Goal: Communication & Community: Ask a question

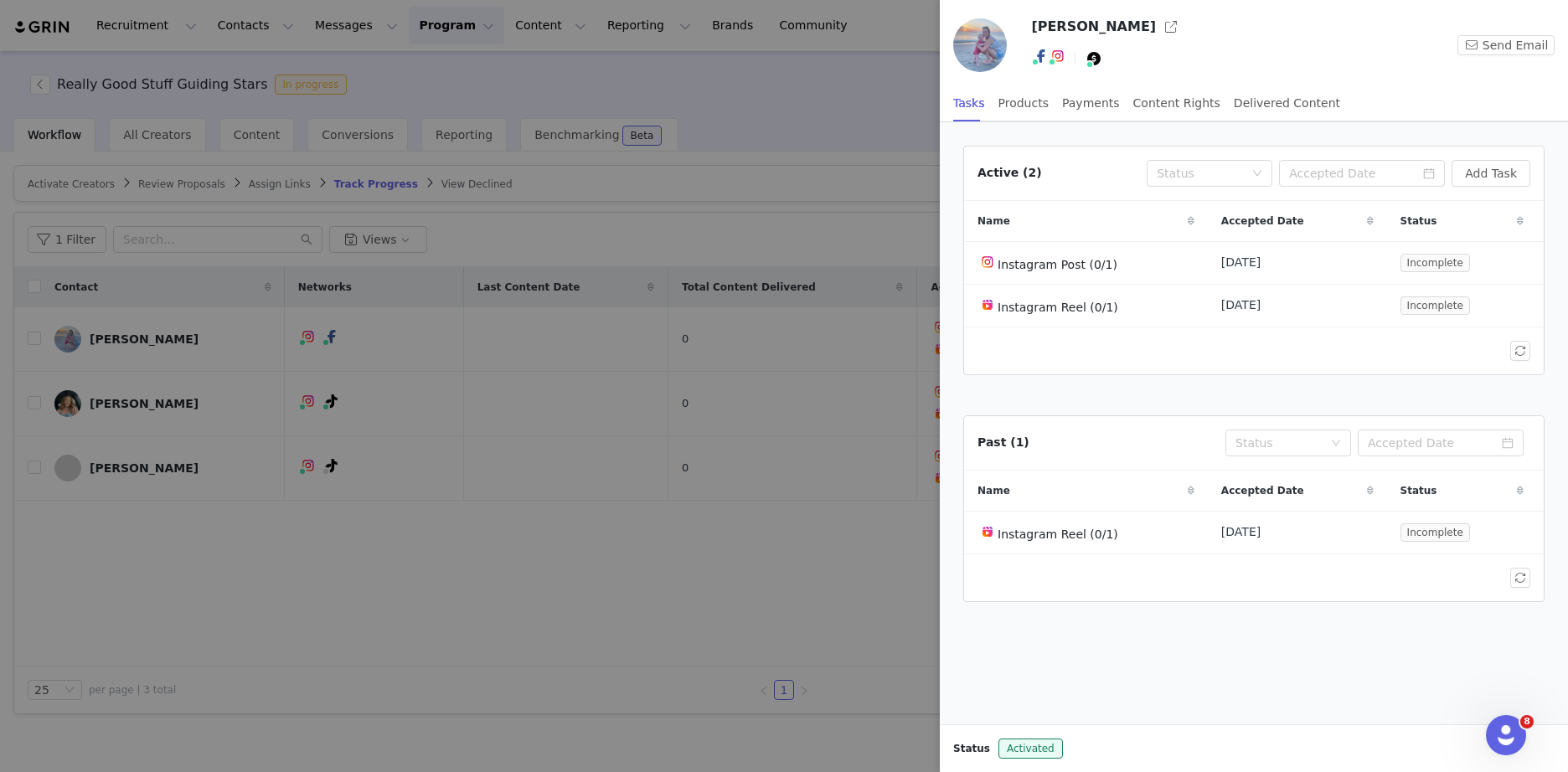
drag, startPoint x: 419, startPoint y: 412, endPoint x: 264, endPoint y: 134, distance: 318.3
click at [418, 412] on div at bounding box center [784, 386] width 1568 height 772
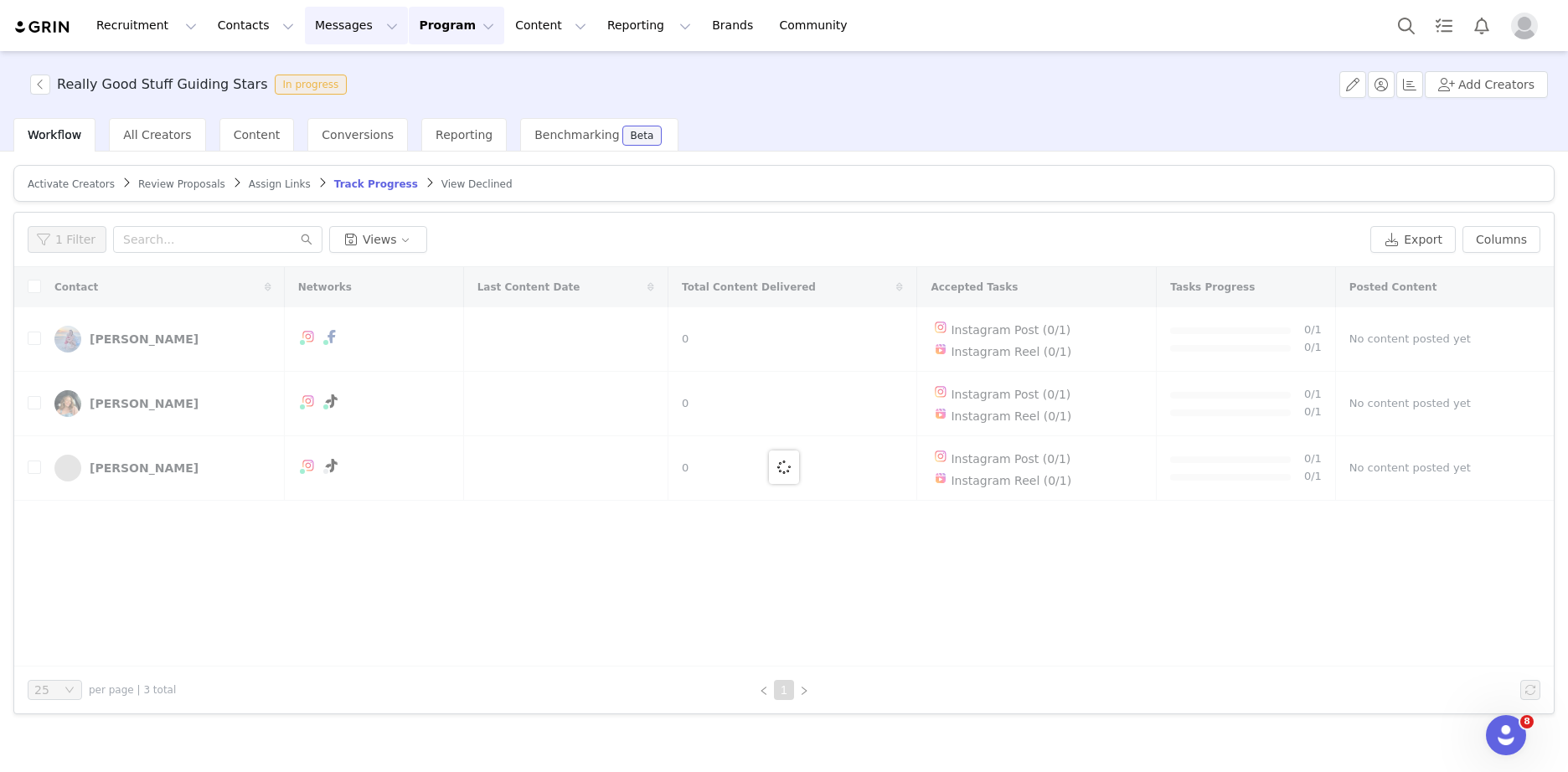
click at [62, 30] on img at bounding box center [42, 27] width 59 height 16
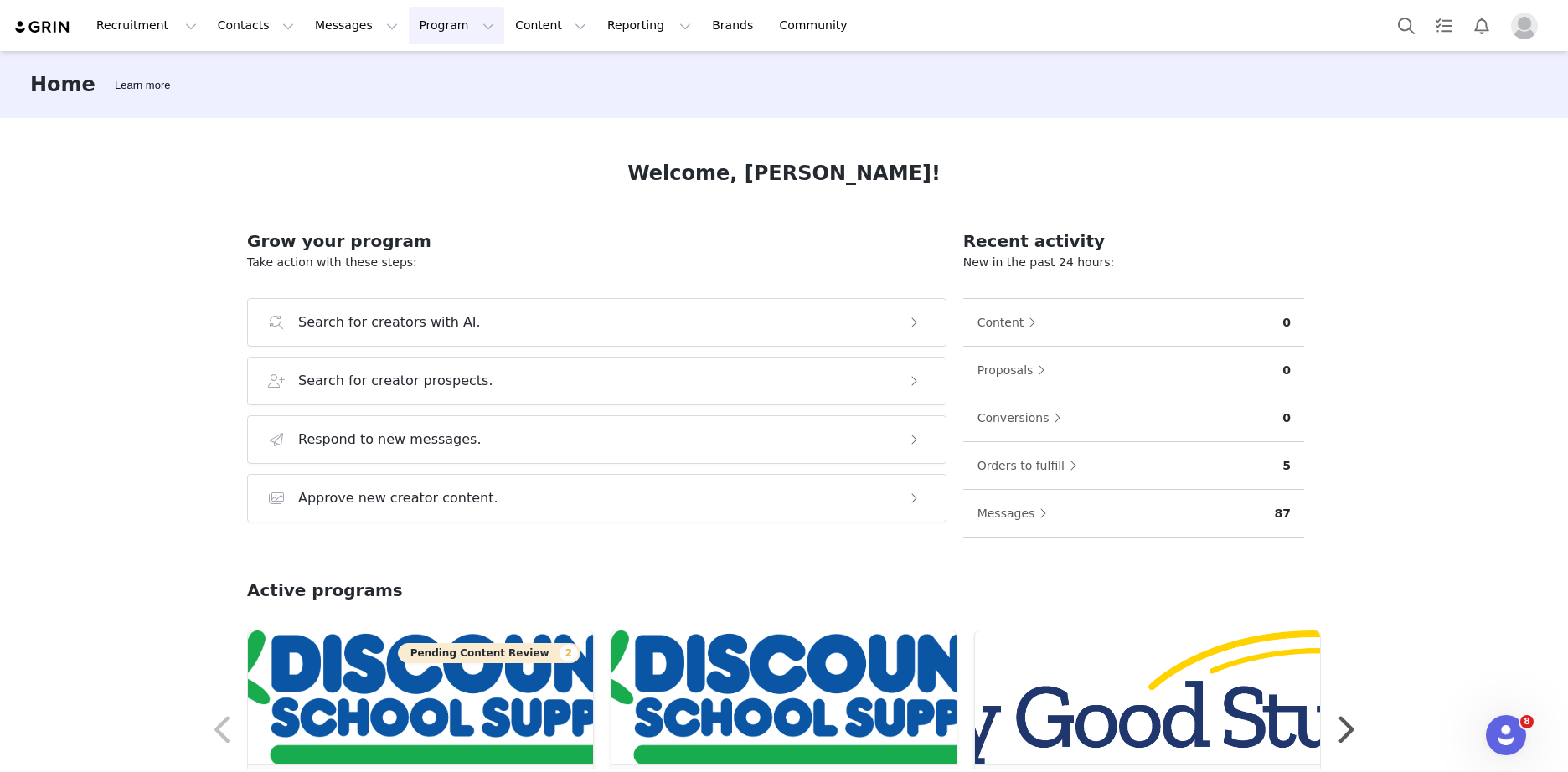
click at [428, 34] on button "Program Program" at bounding box center [457, 26] width 95 height 38
click at [441, 163] on div "Affiliates" at bounding box center [434, 167] width 113 height 17
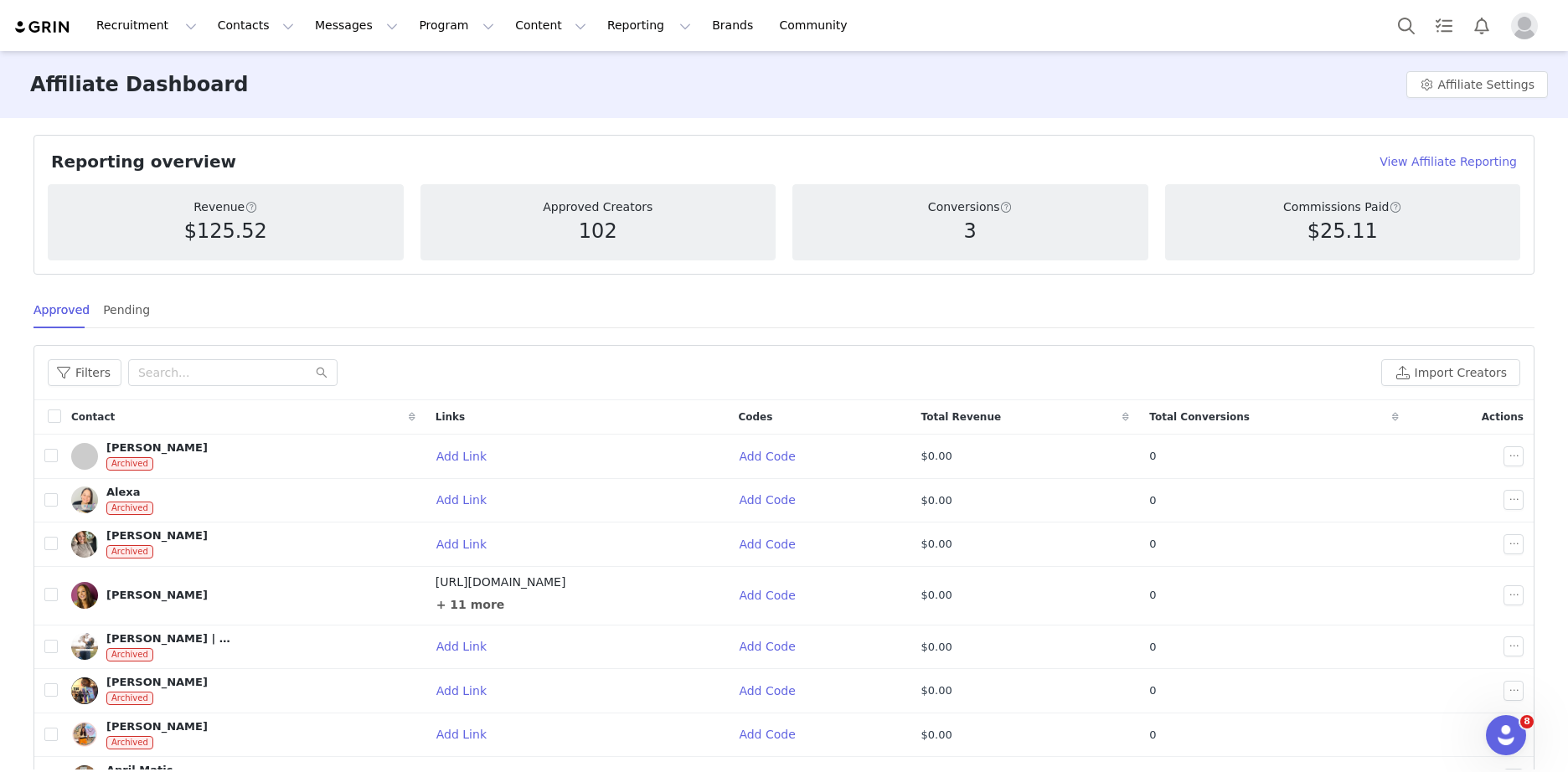
click at [1307, 240] on h5 "$25.11" at bounding box center [1342, 230] width 70 height 30
drag, startPoint x: 1189, startPoint y: 240, endPoint x: 459, endPoint y: 220, distance: 730.3
click at [649, 247] on article "Approved Creators 102" at bounding box center [598, 223] width 356 height 76
drag, startPoint x: 293, startPoint y: 194, endPoint x: 241, endPoint y: 200, distance: 52.3
click at [288, 194] on article "Revenue $125.52" at bounding box center [225, 223] width 356 height 76
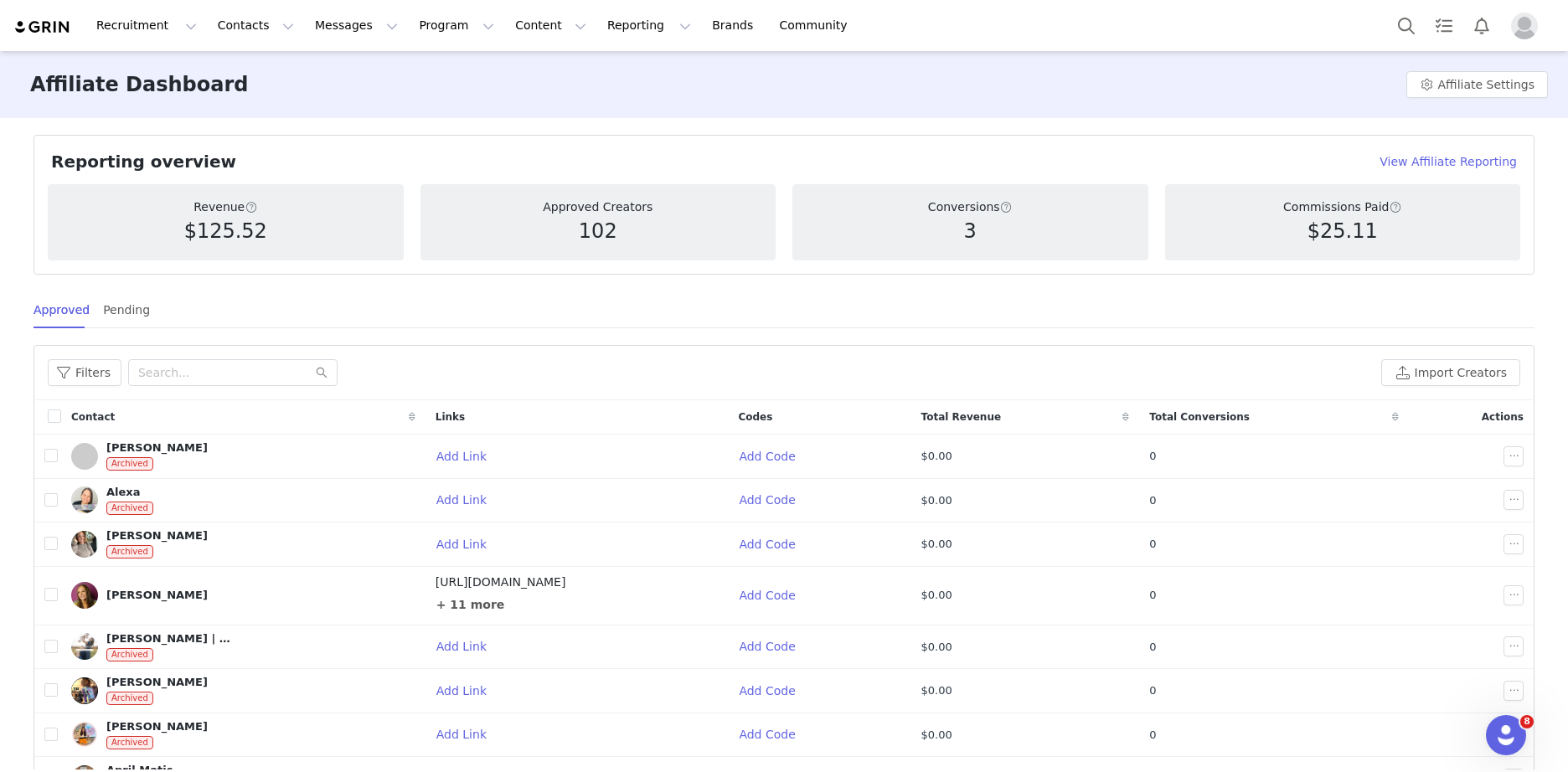
click at [1463, 168] on h4 "View Affiliate Reporting" at bounding box center [1448, 162] width 138 height 17
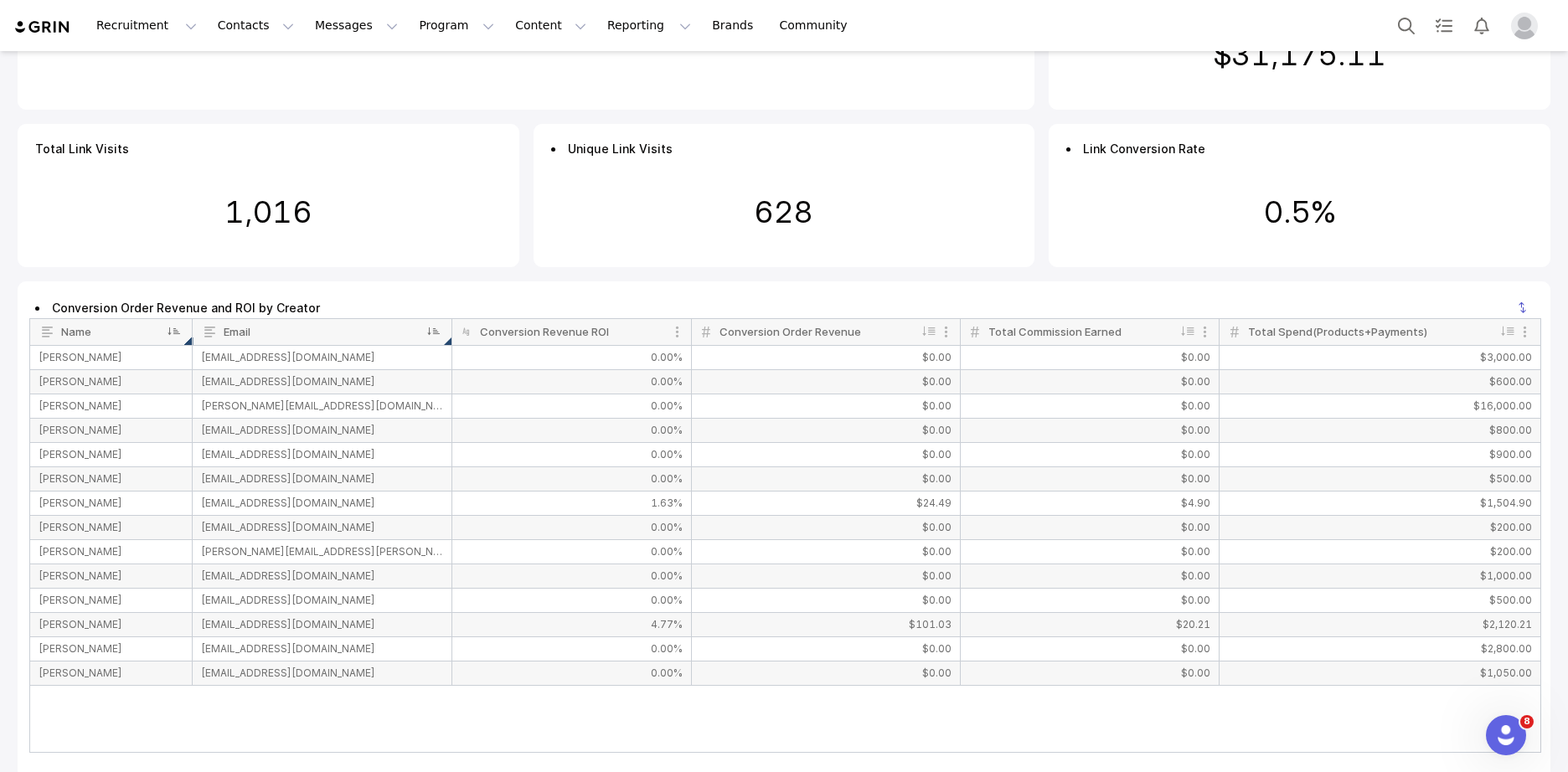
scroll to position [998, 0]
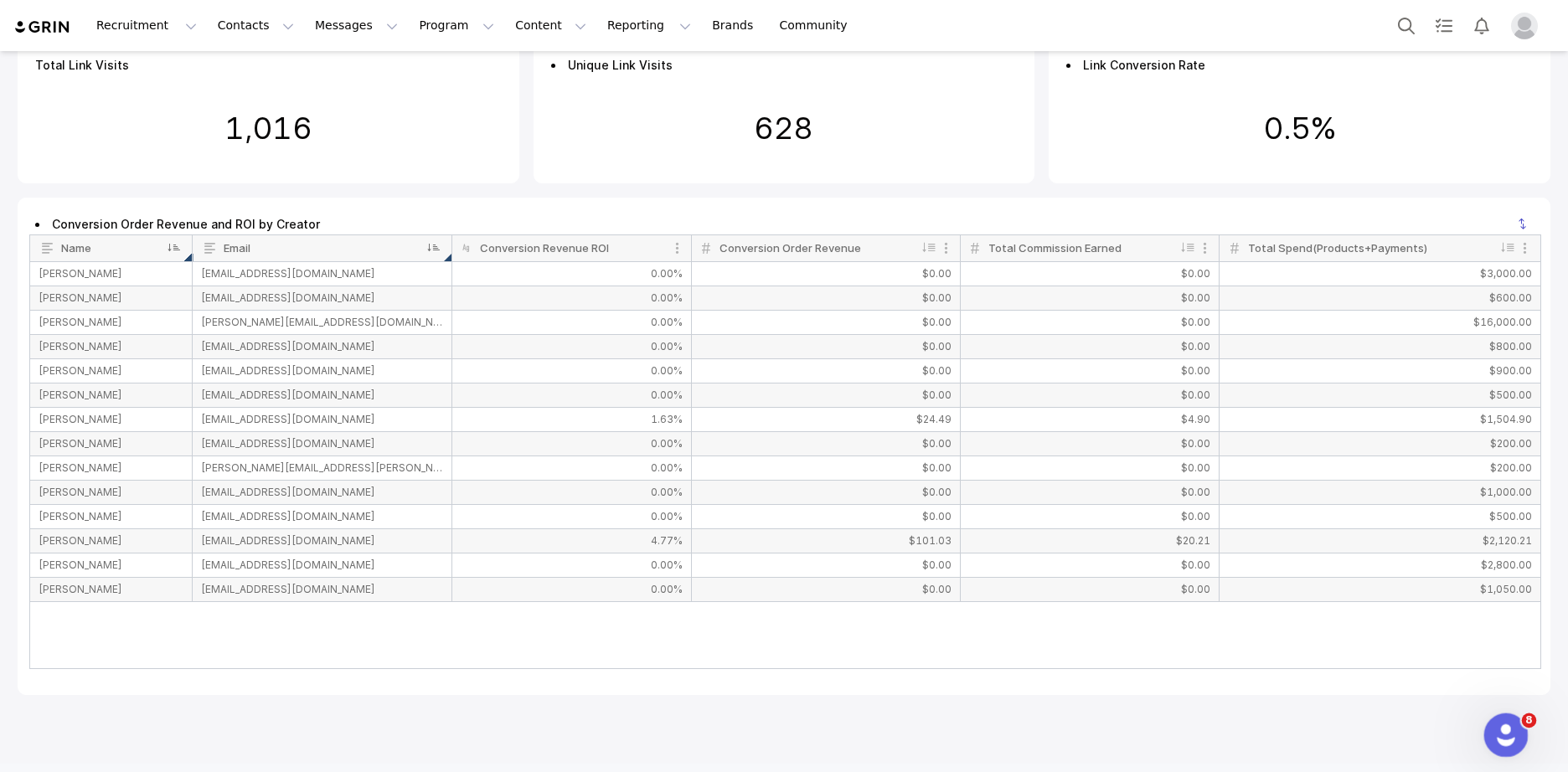
click at [1495, 733] on icon "Open Intercom Messenger" at bounding box center [1504, 734] width 28 height 28
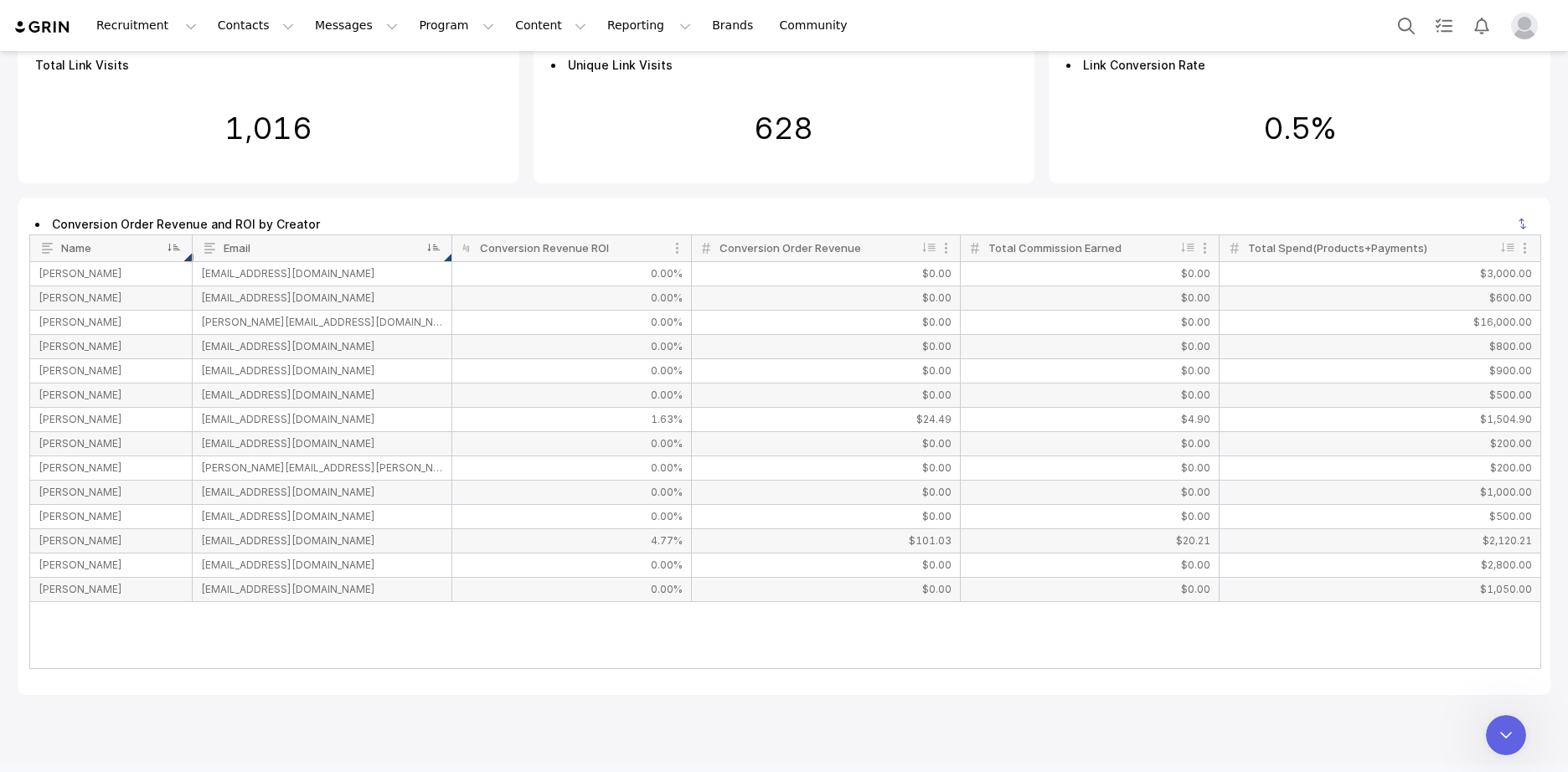
paste textarea "our affiliate reporting is not showing link clicks"
type textarea "our affiliate reporting is not showing link clicks"
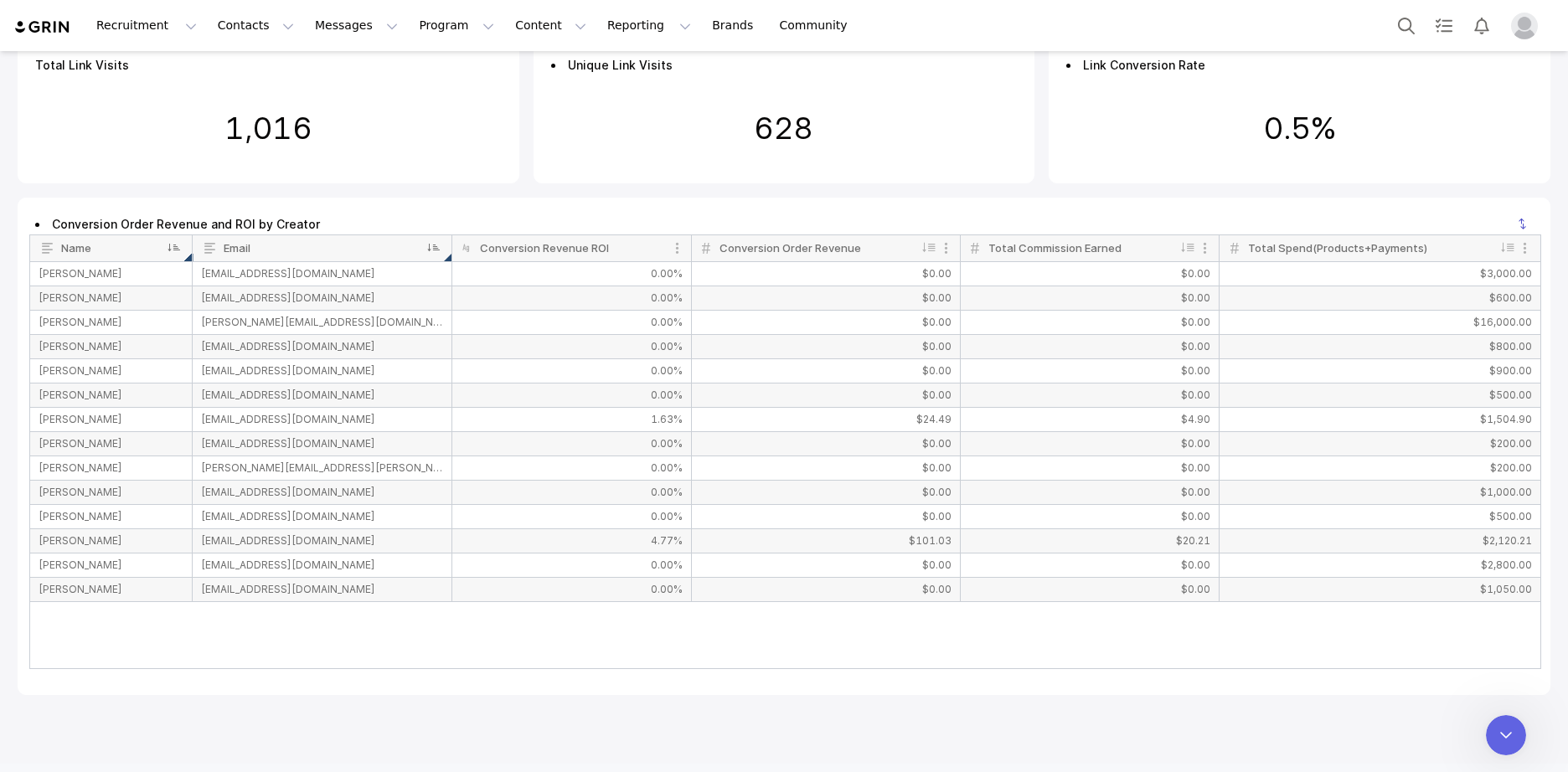
type textarea "we dont use shopify"
type textarea "we have a custom ecom system"
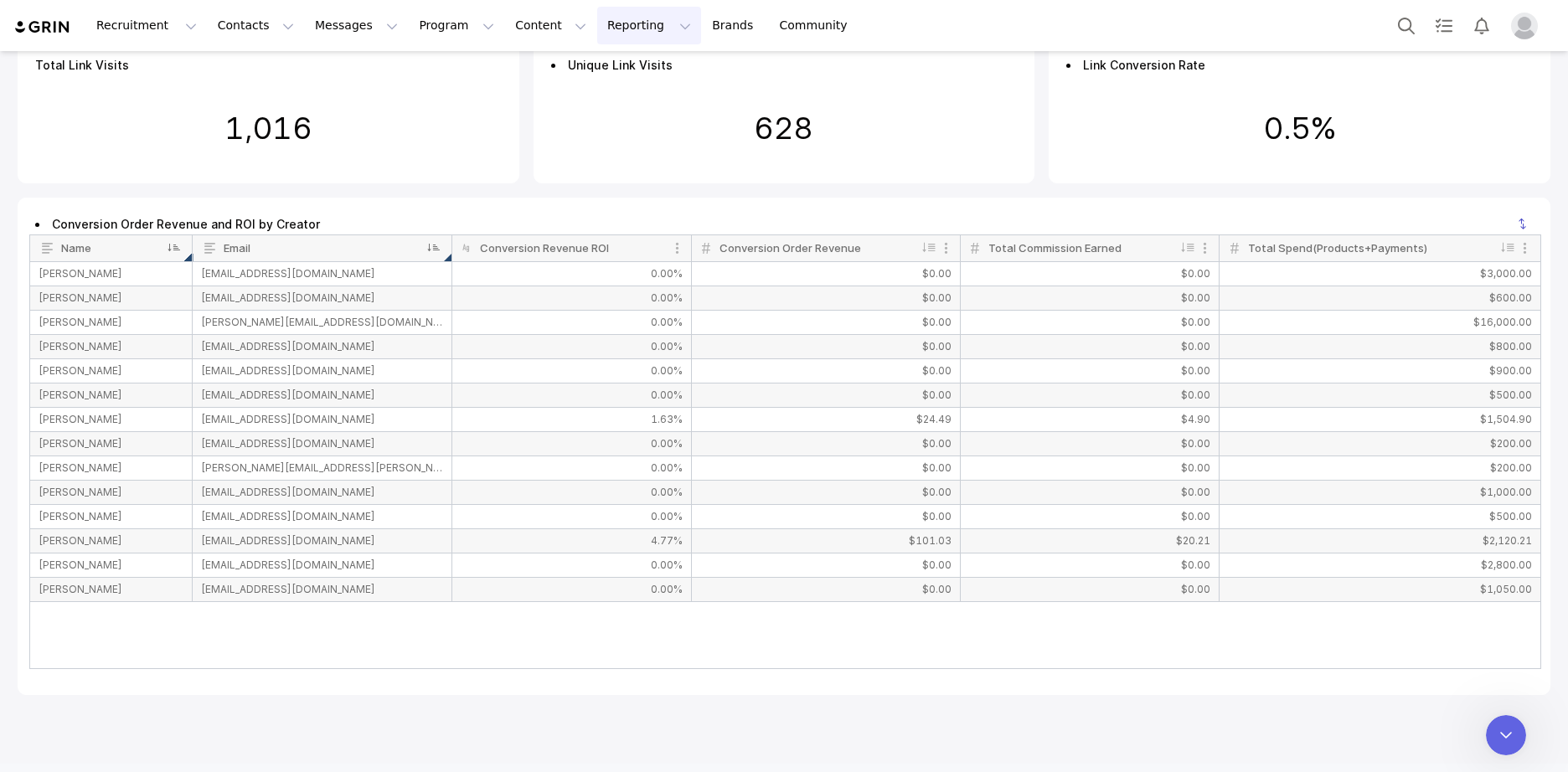
scroll to position [1680, 0]
